Goal: Task Accomplishment & Management: Manage account settings

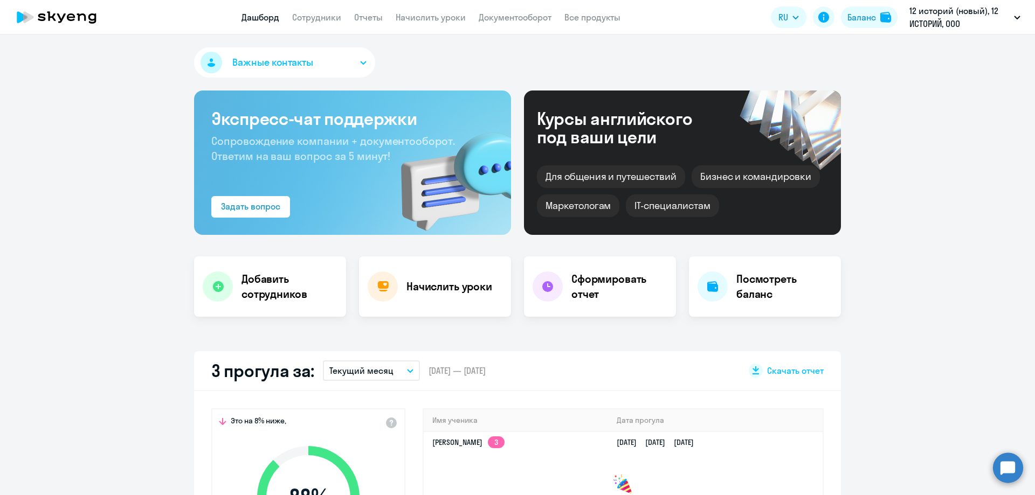
select select "30"
click at [306, 15] on link "Сотрудники" at bounding box center [316, 17] width 49 height 11
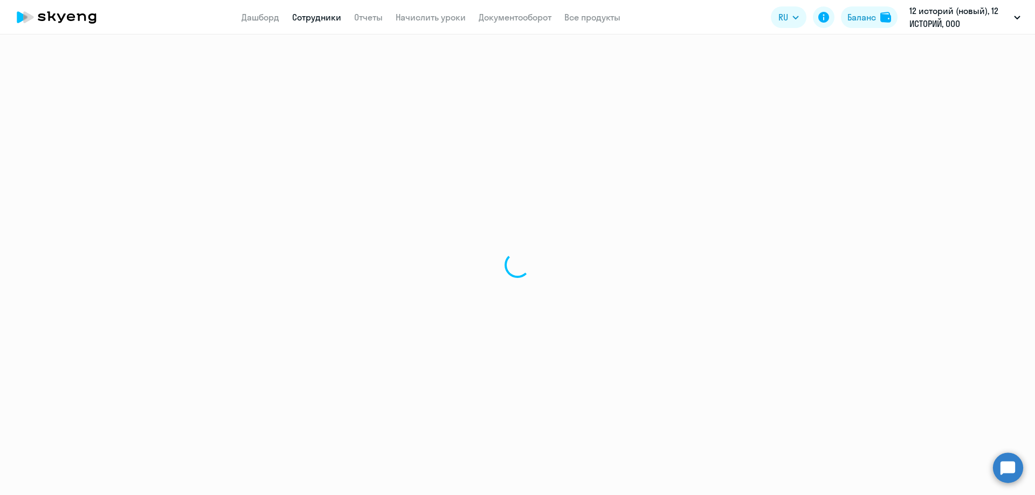
select select "30"
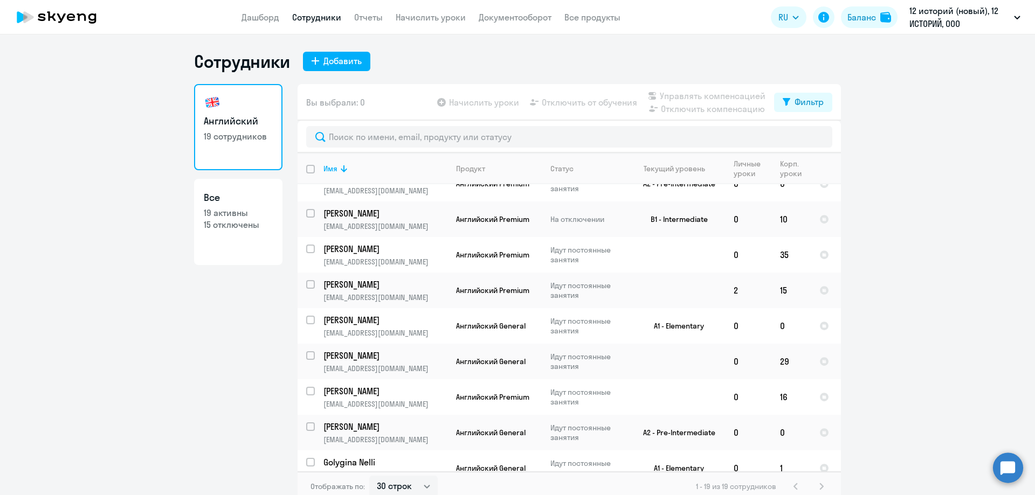
scroll to position [389, 0]
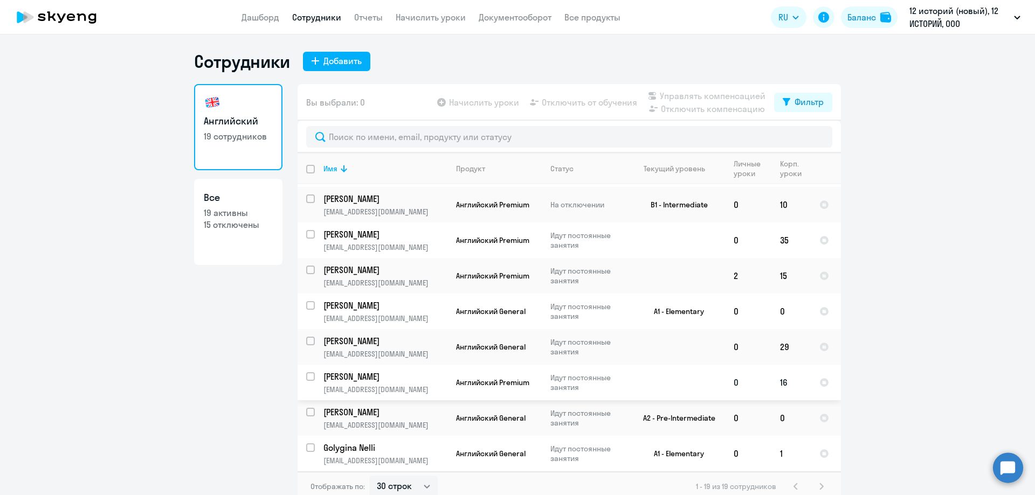
click at [357, 378] on p "[PERSON_NAME]" at bounding box center [384, 377] width 122 height 12
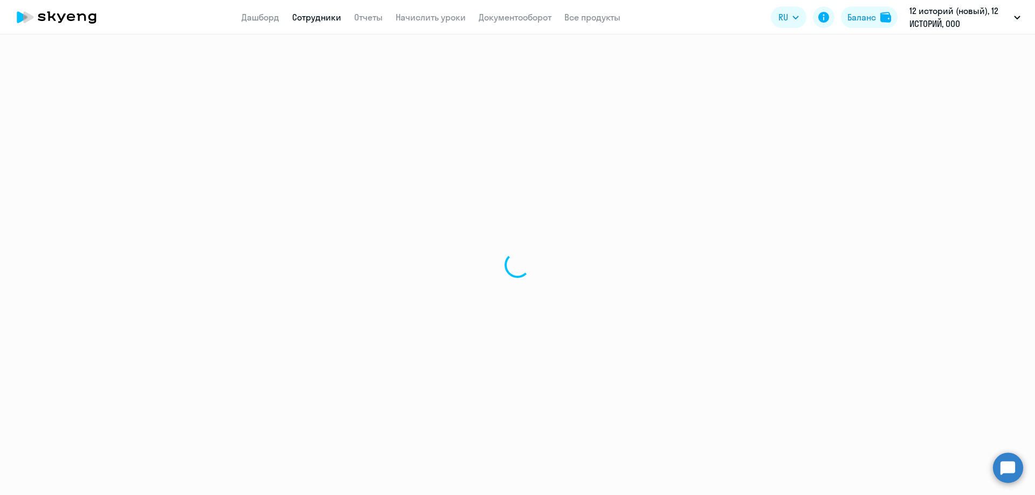
select select "english"
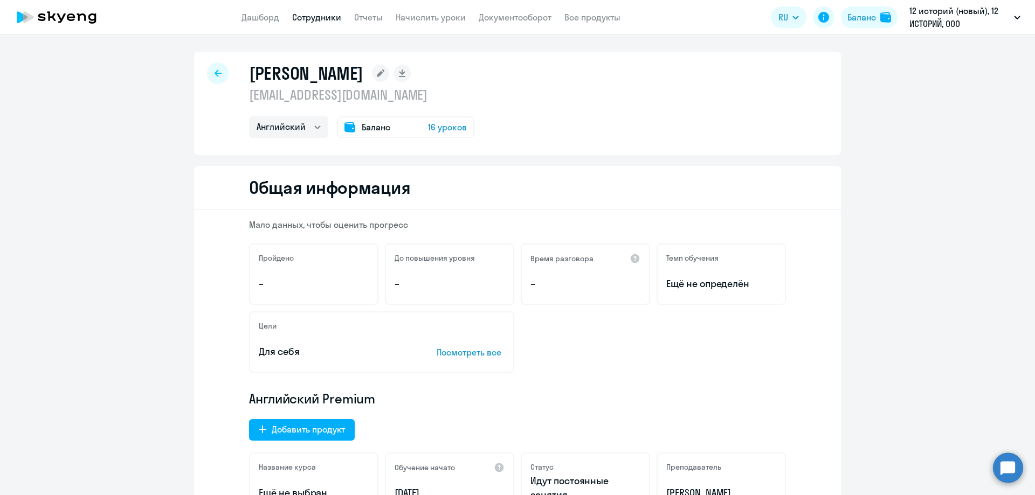
click at [378, 120] on div "Баланс 16 уроков" at bounding box center [405, 127] width 137 height 22
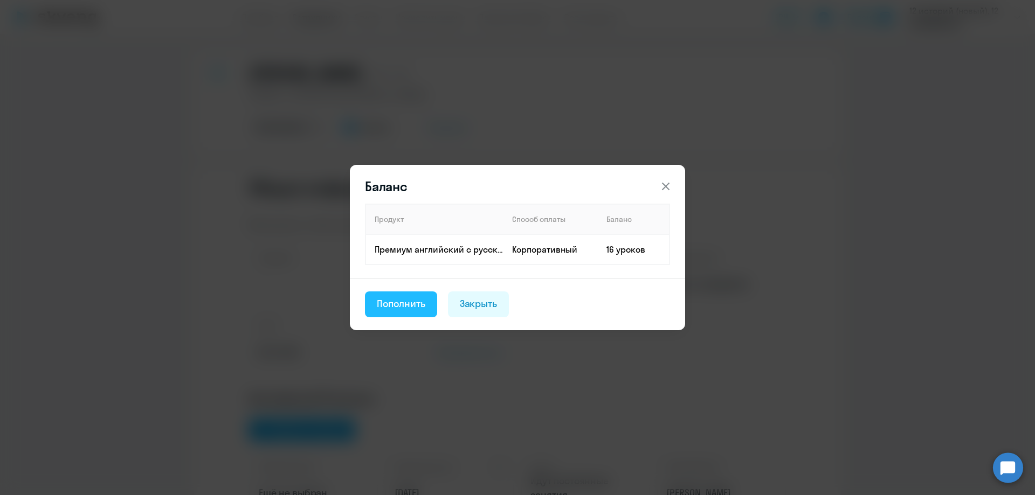
click at [411, 306] on div "Пополнить" at bounding box center [401, 304] width 49 height 14
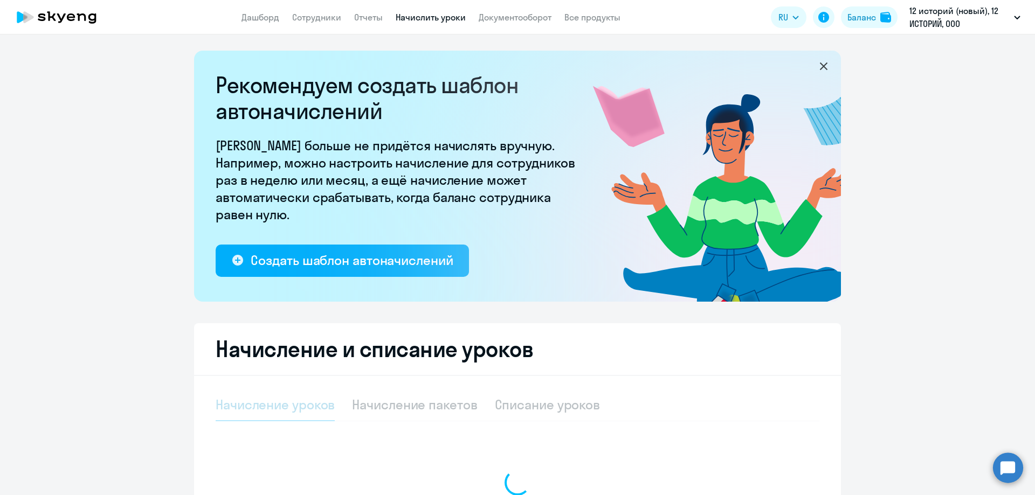
select select "10"
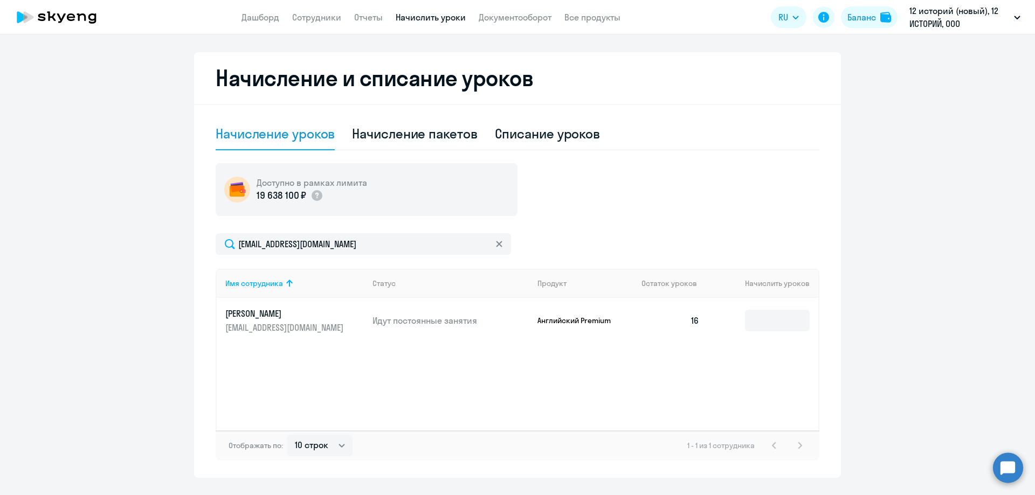
scroll to position [297, 0]
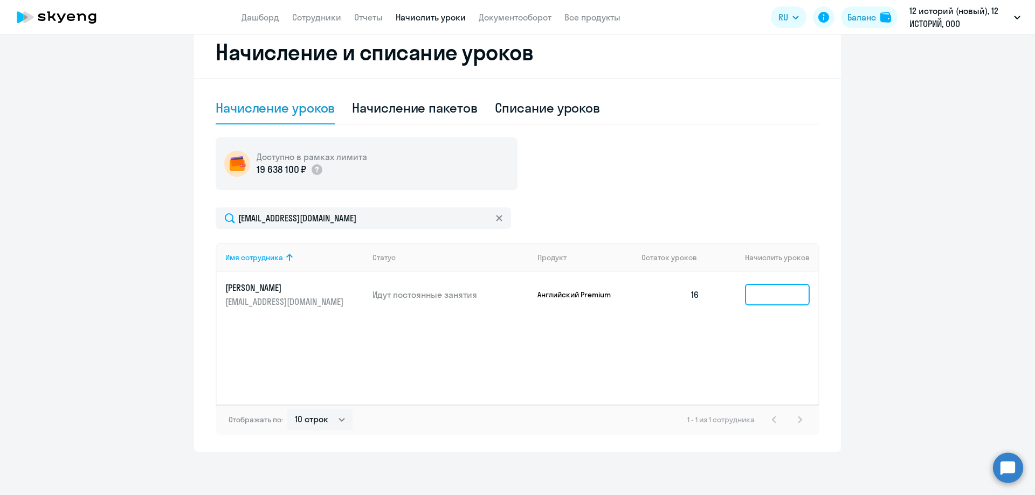
click at [756, 293] on input at bounding box center [777, 295] width 65 height 22
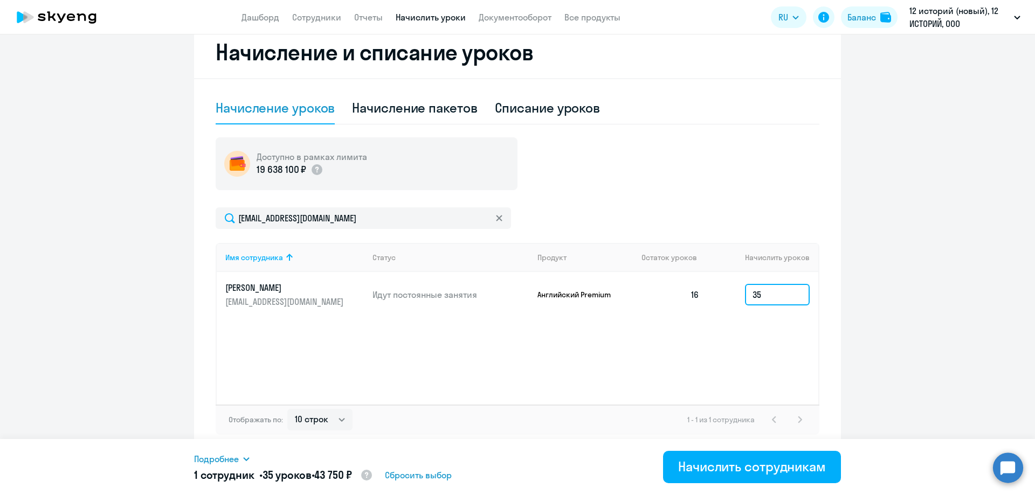
type input "35"
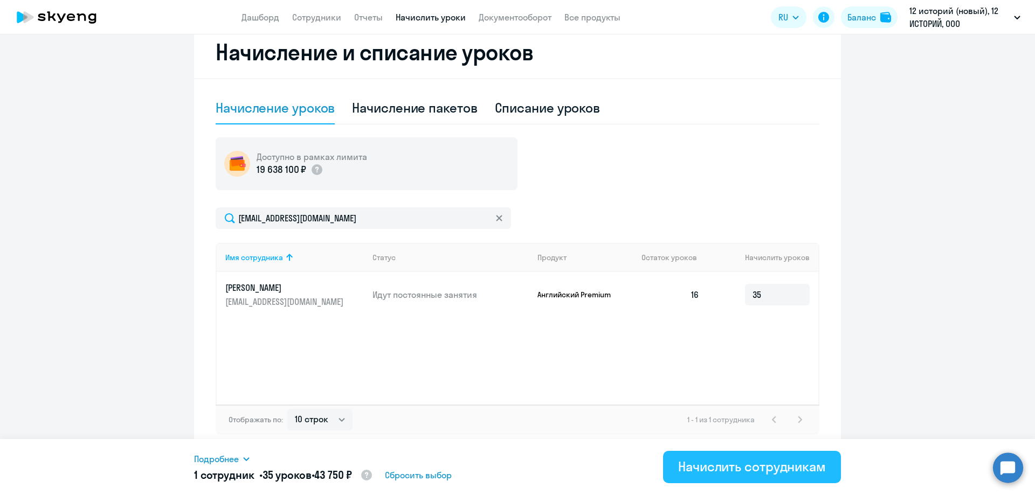
click at [710, 471] on div "Начислить сотрудникам" at bounding box center [752, 466] width 148 height 17
